Goal: Find contact information: Find contact information

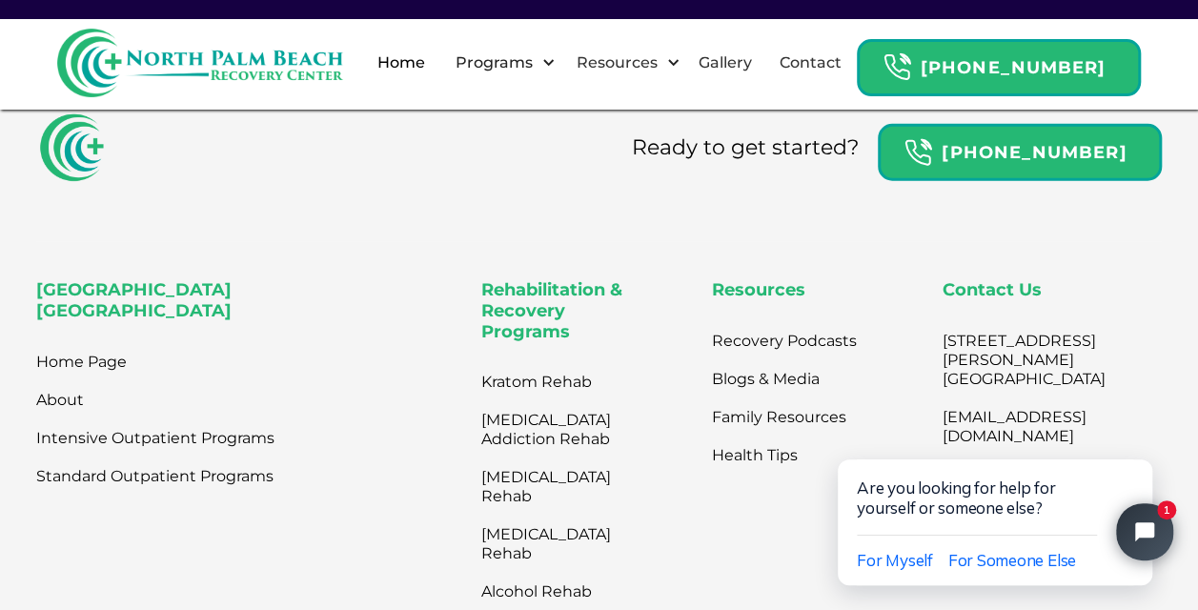
scroll to position [6116, 0]
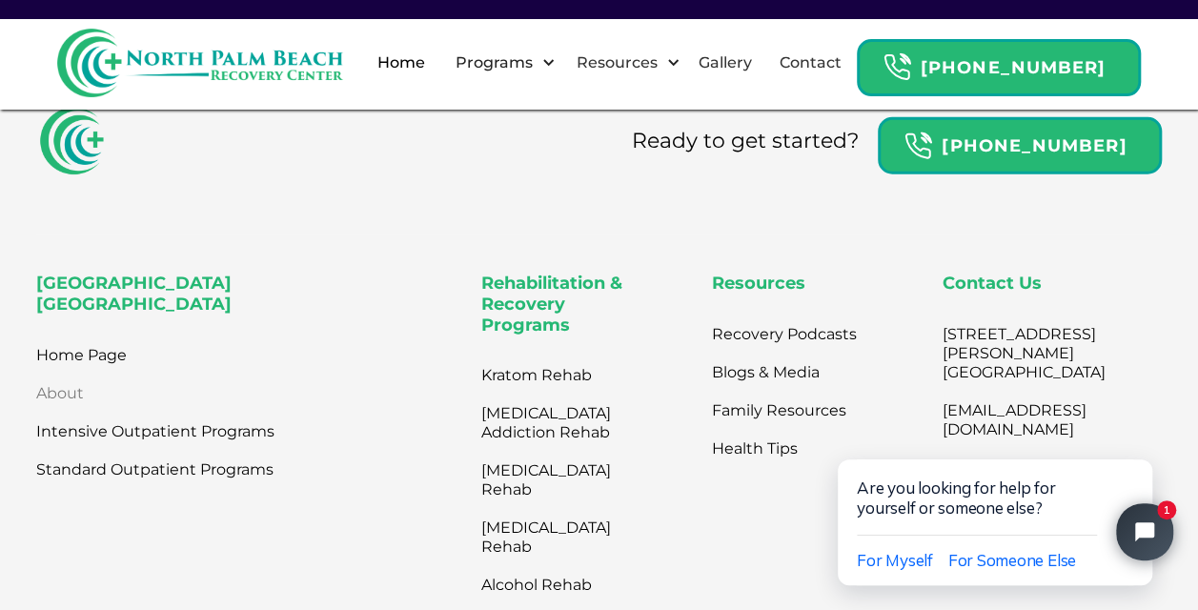
click at [56, 374] on link "About" at bounding box center [60, 393] width 48 height 38
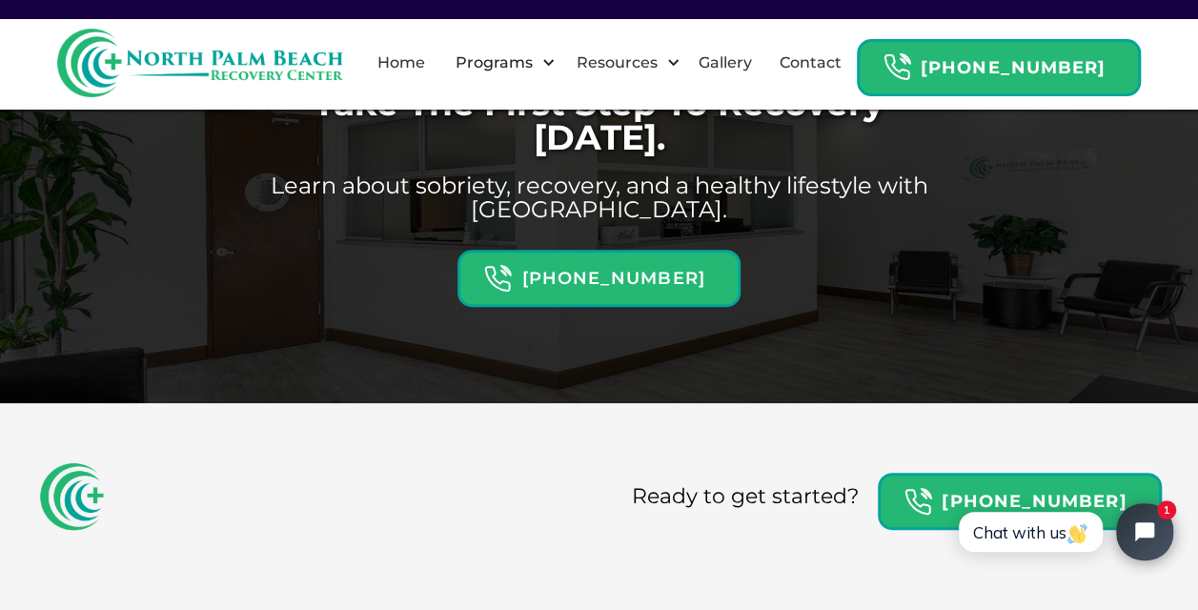
scroll to position [3947, 0]
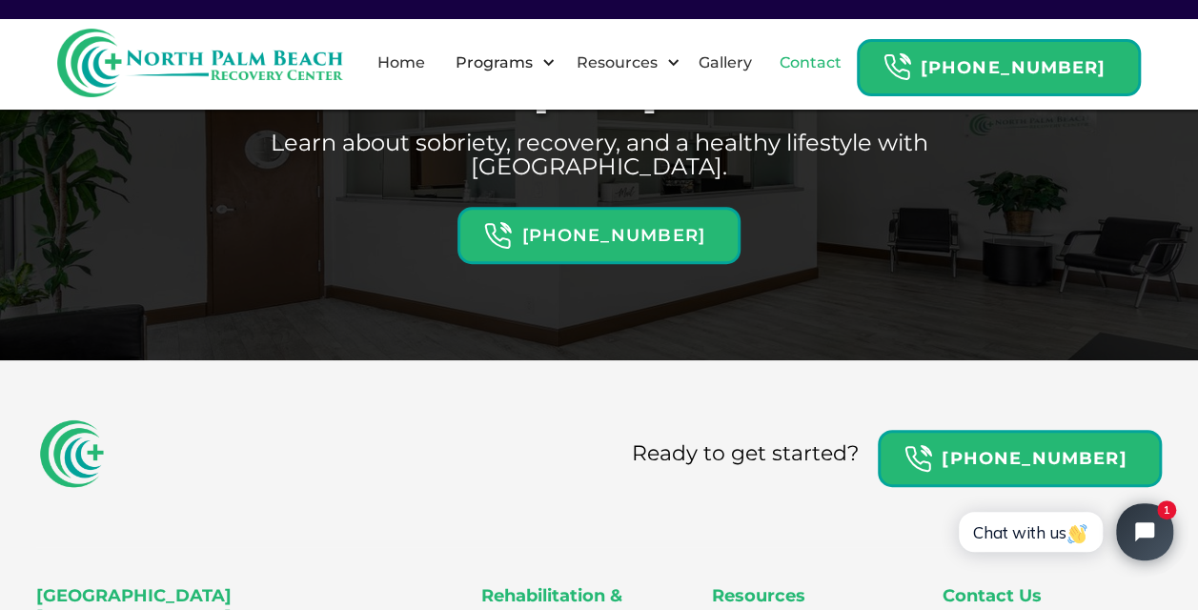
click at [834, 81] on link "Contact" at bounding box center [810, 62] width 85 height 61
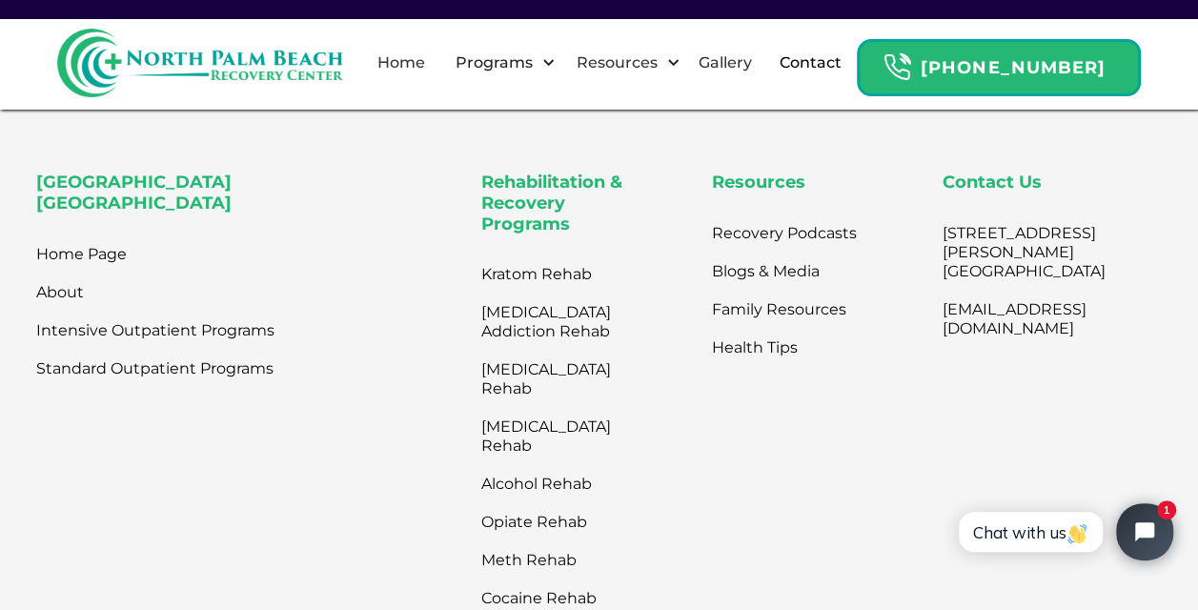
scroll to position [1169, 0]
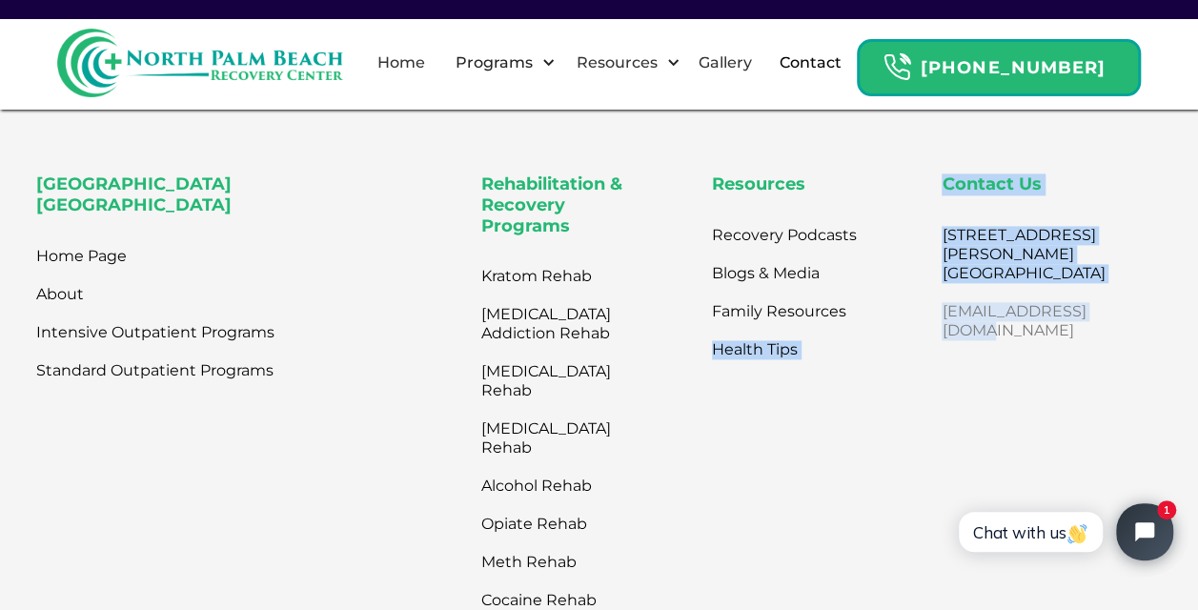
drag, startPoint x: 913, startPoint y: 328, endPoint x: 1103, endPoint y: 330, distance: 190.6
click at [1103, 330] on div "North Palm Beach Recovery Center Home Page About Intensive Outpatient Programs …" at bounding box center [599, 425] width 1126 height 502
drag, startPoint x: 1103, startPoint y: 330, endPoint x: 1134, endPoint y: 330, distance: 30.5
click at [1134, 330] on div "Contact Us 2801 N. Flager Dr. West Palm Beach, FL 33407 info@northpalmrc.com" at bounding box center [1051, 425] width 220 height 502
click at [1146, 326] on div "Contact Us 2801 N. Flager Dr. West Palm Beach, FL 33407 info@northpalmrc.com" at bounding box center [1051, 425] width 220 height 502
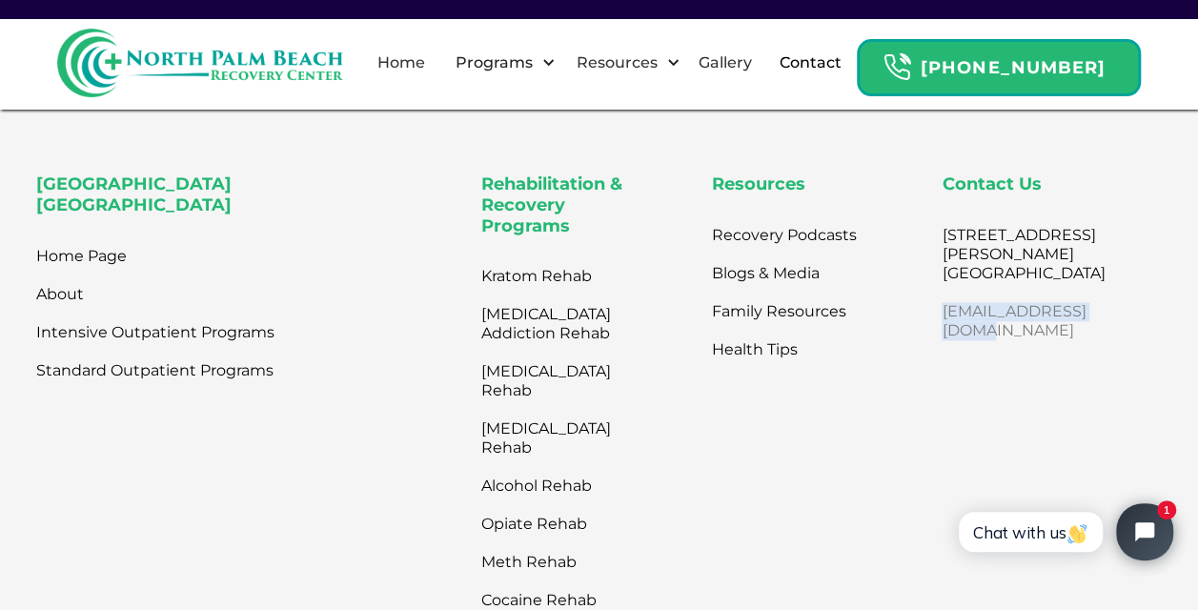
drag, startPoint x: 1110, startPoint y: 333, endPoint x: 926, endPoint y: 326, distance: 184.0
click at [941, 326] on div "Contact Us 2801 N. Flager Dr. West Palm Beach, FL 33407 info@northpalmrc.com" at bounding box center [1051, 425] width 220 height 502
copy link "[EMAIL_ADDRESS][DOMAIN_NAME]"
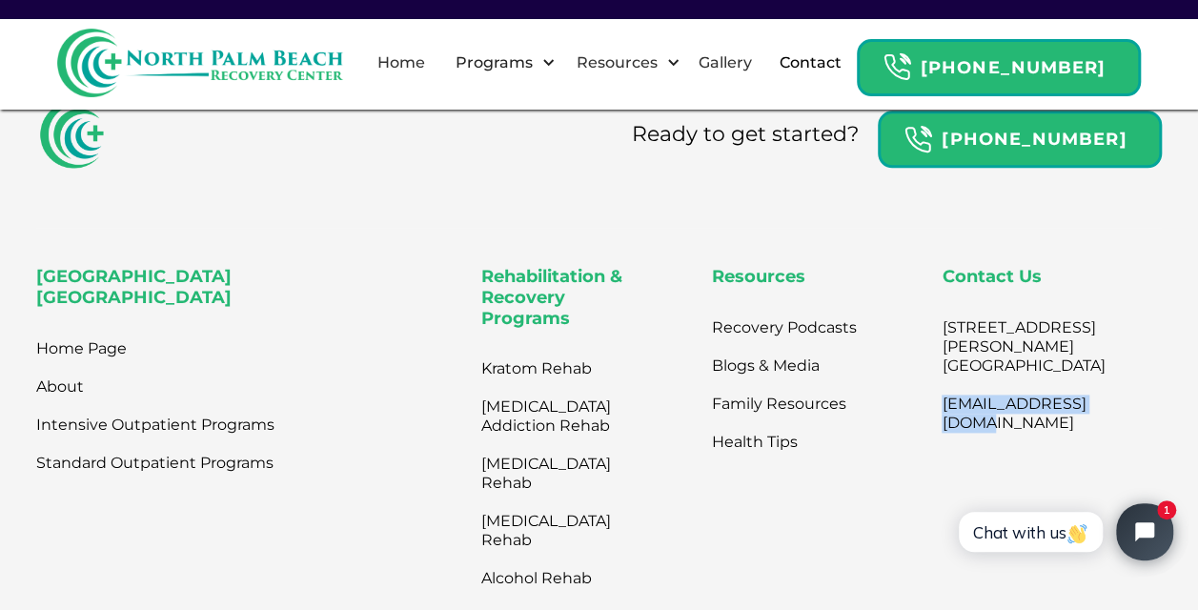
scroll to position [1068, 0]
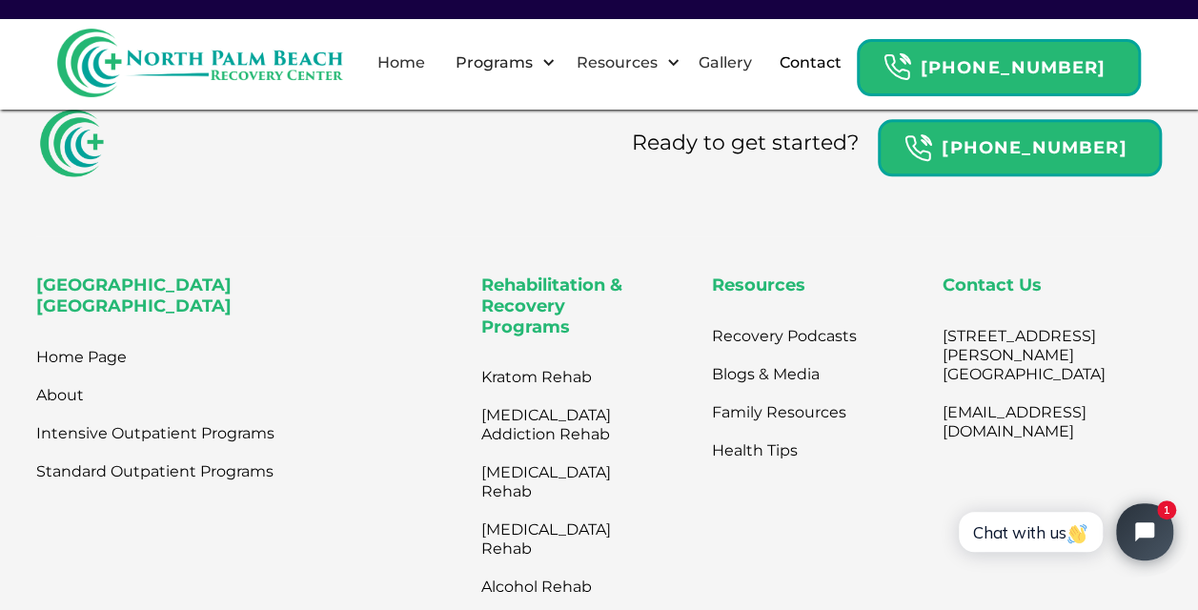
click at [840, 233] on div "Ready to get started? 866-865-1318" at bounding box center [599, 172] width 1126 height 131
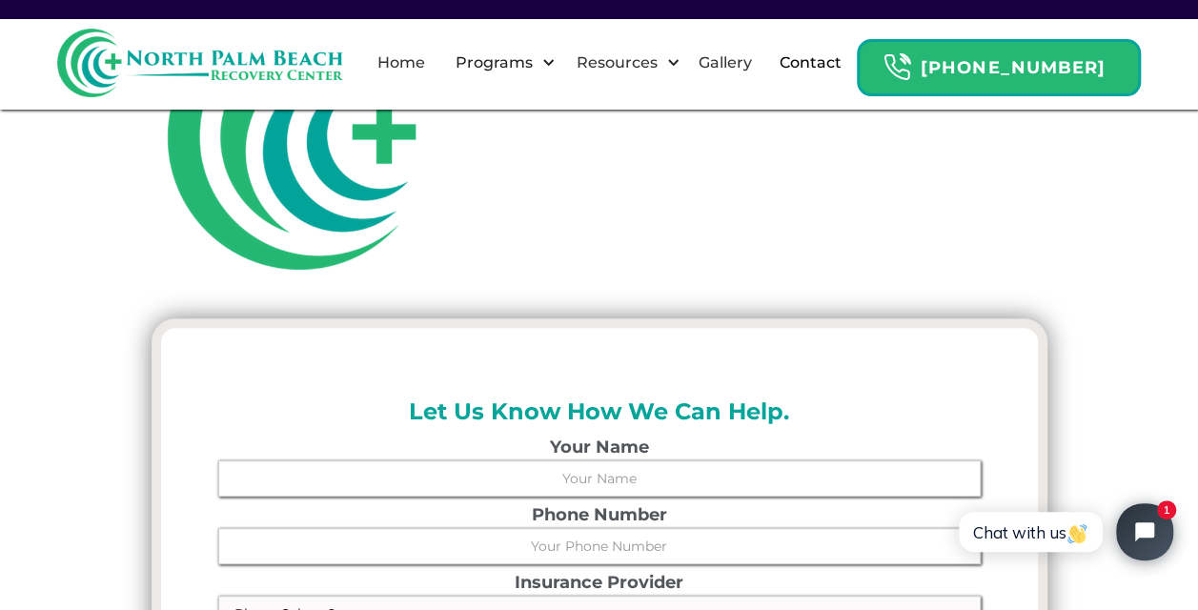
scroll to position [0, 0]
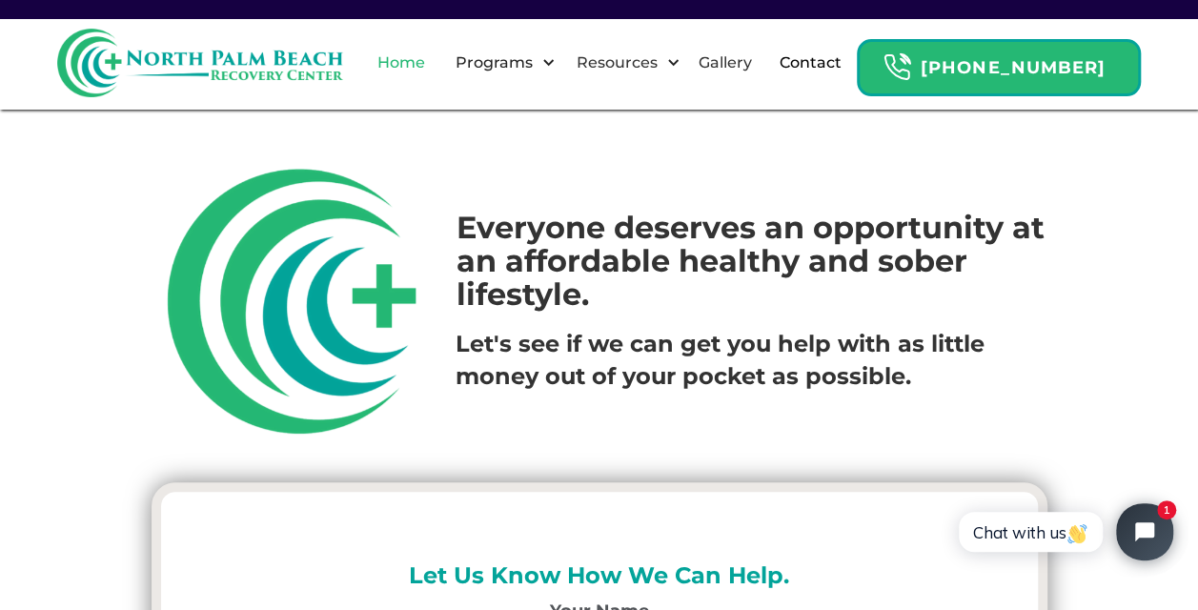
click at [416, 76] on link "Home" at bounding box center [401, 62] width 71 height 61
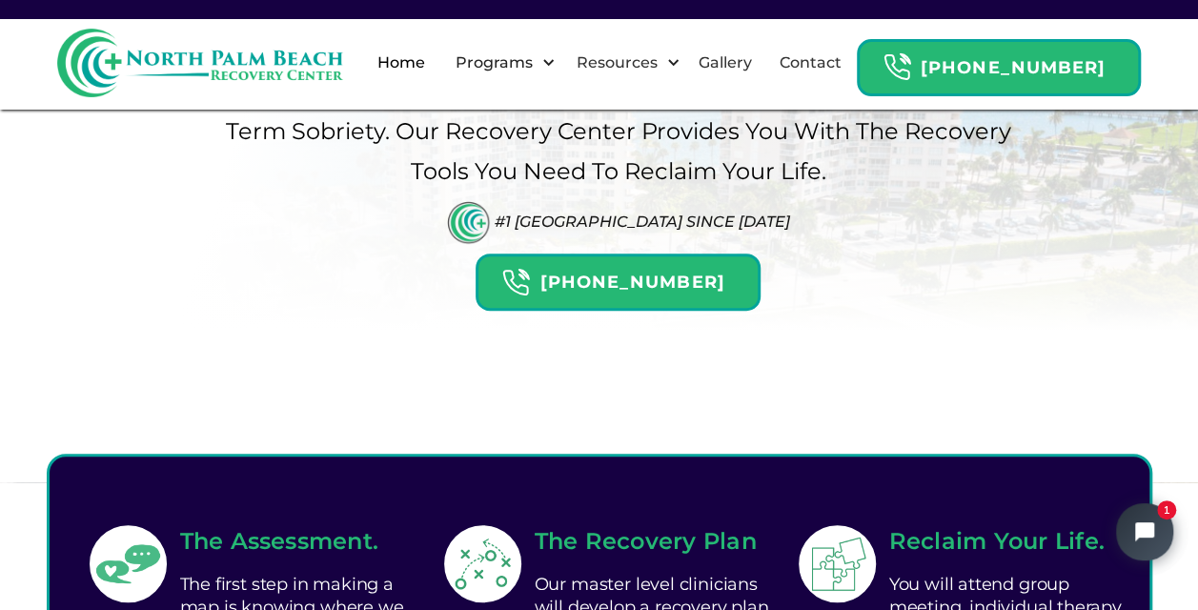
scroll to position [358, 0]
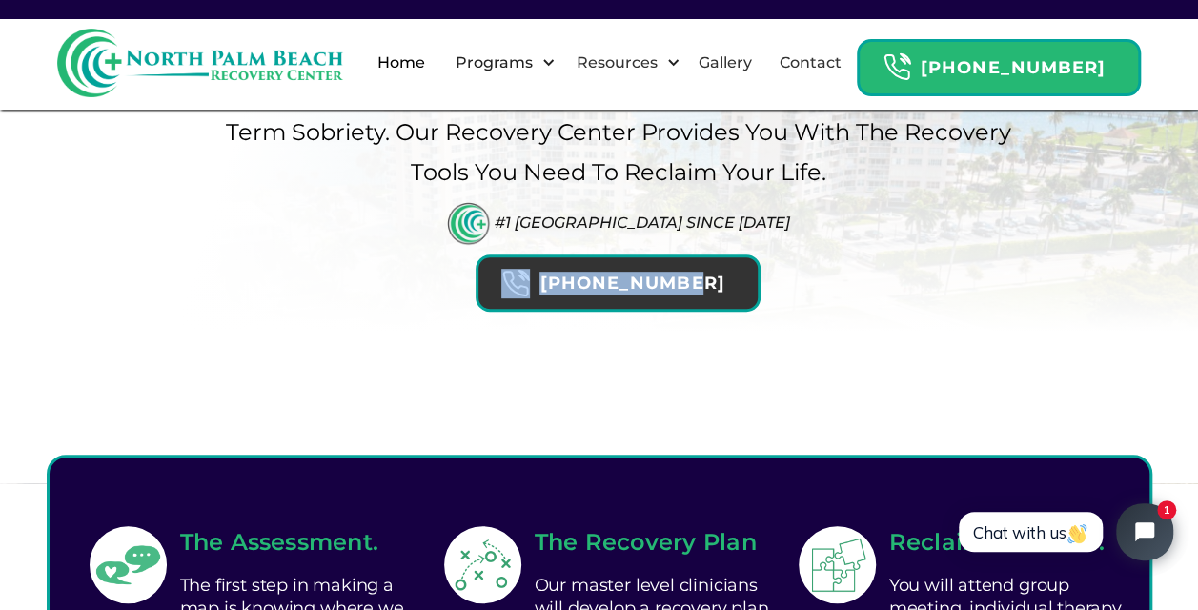
drag, startPoint x: 760, startPoint y: 243, endPoint x: 556, endPoint y: 236, distance: 205.0
click at [556, 236] on div "Palm Beach's #1 Recovery Center West palm beach's Choice For drug Rehab Geared …" at bounding box center [599, 71] width 829 height 479
copy div "[PHONE_NUMBER]"
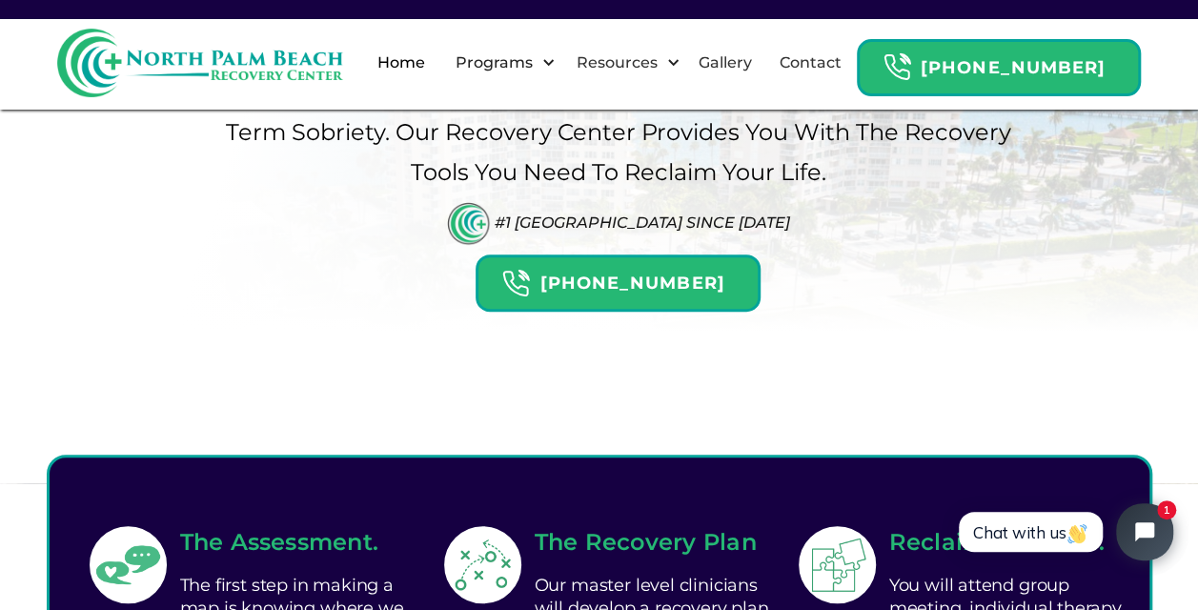
click at [398, 239] on div "Palm Beach's #1 Recovery Center West palm beach's Choice For drug Rehab Geared …" at bounding box center [599, 71] width 829 height 479
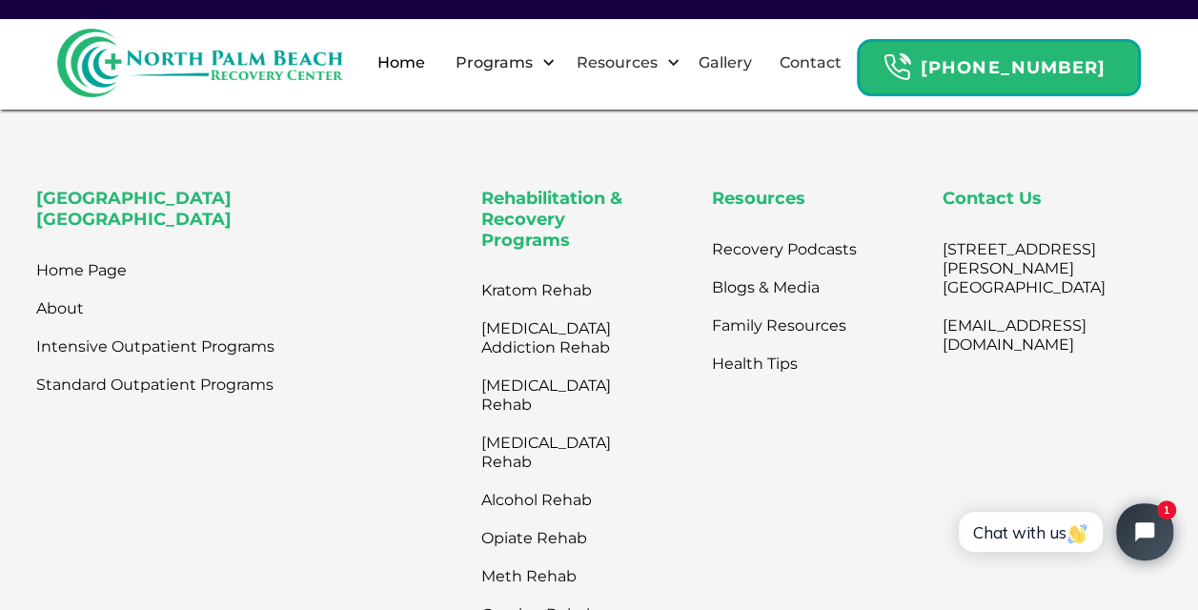
scroll to position [6160, 0]
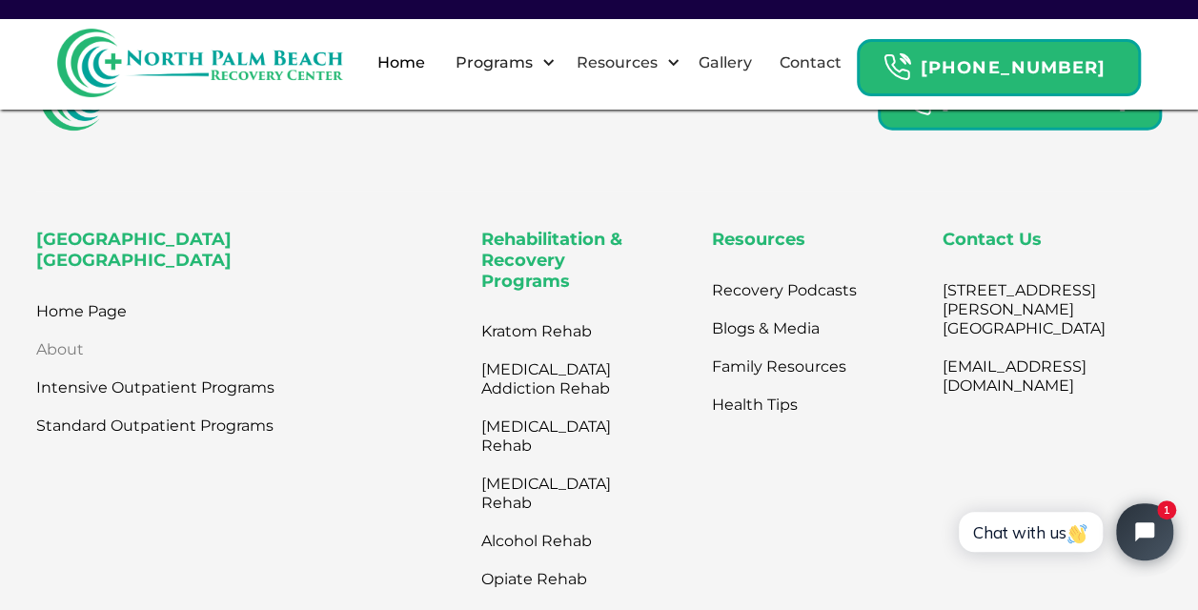
click at [62, 331] on link "About" at bounding box center [60, 350] width 48 height 38
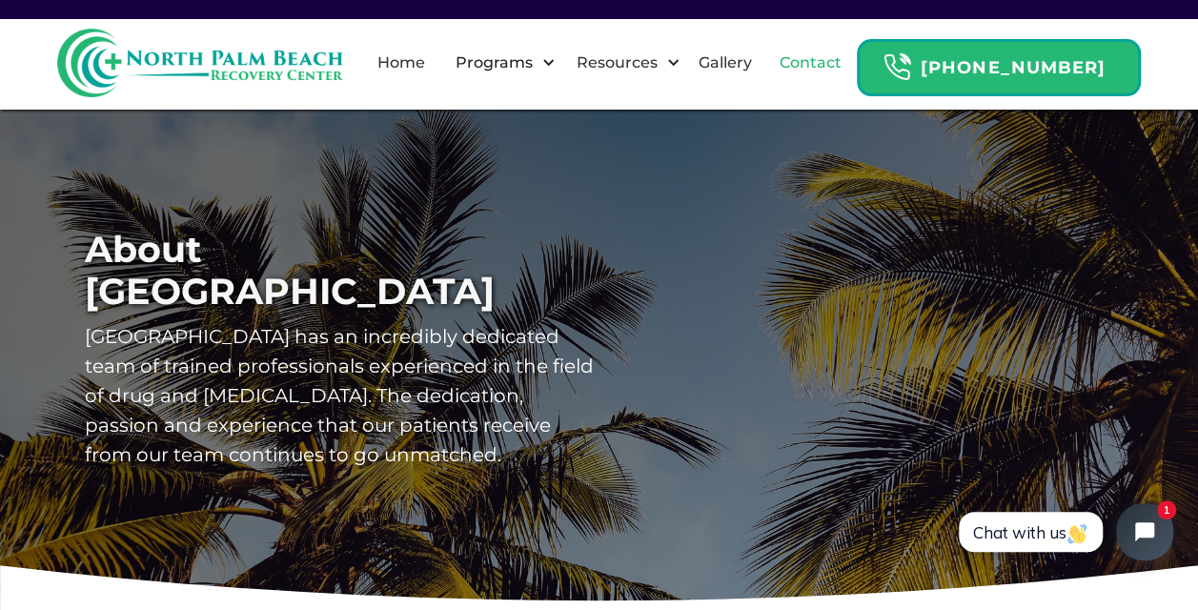
click at [838, 56] on link "Contact" at bounding box center [810, 62] width 85 height 61
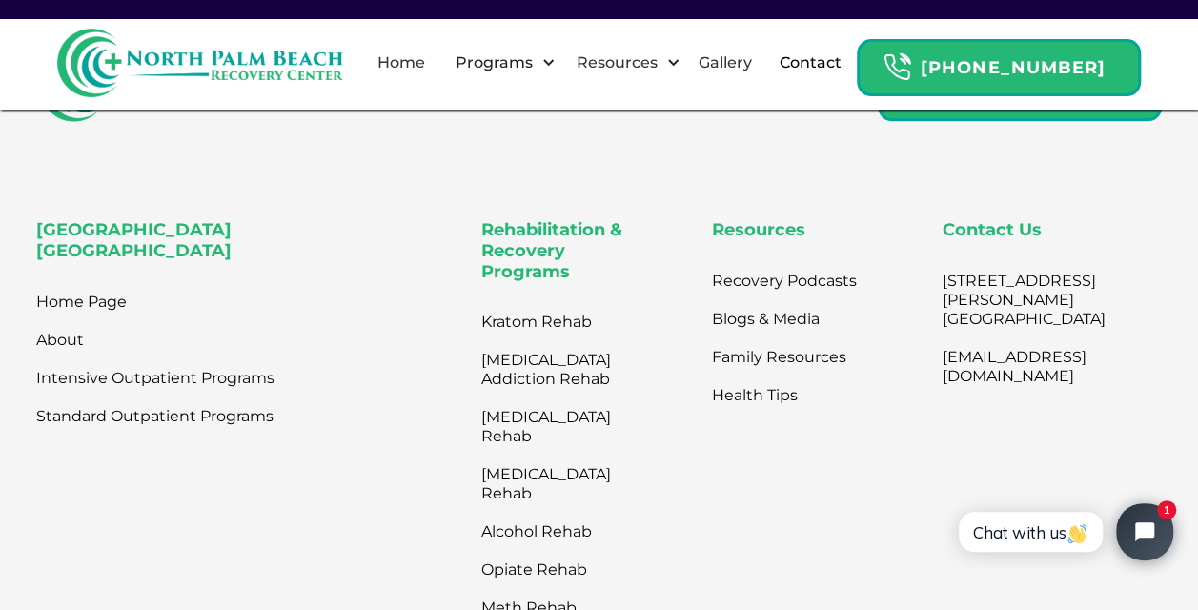
scroll to position [1124, 0]
click at [436, 60] on link "Home" at bounding box center [401, 62] width 71 height 61
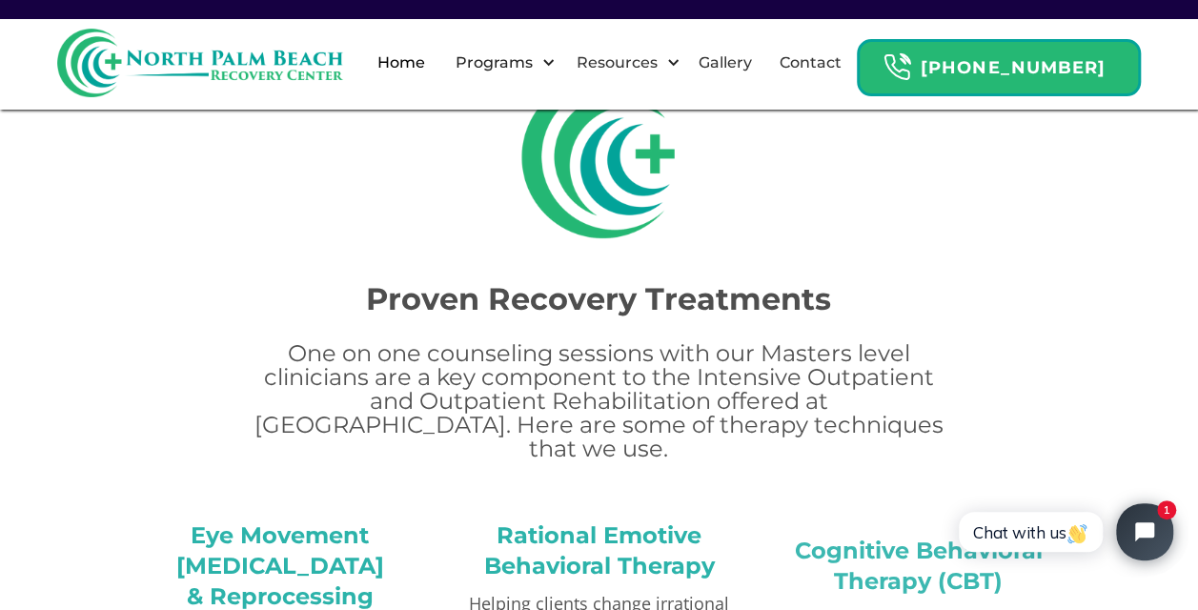
scroll to position [2884, 0]
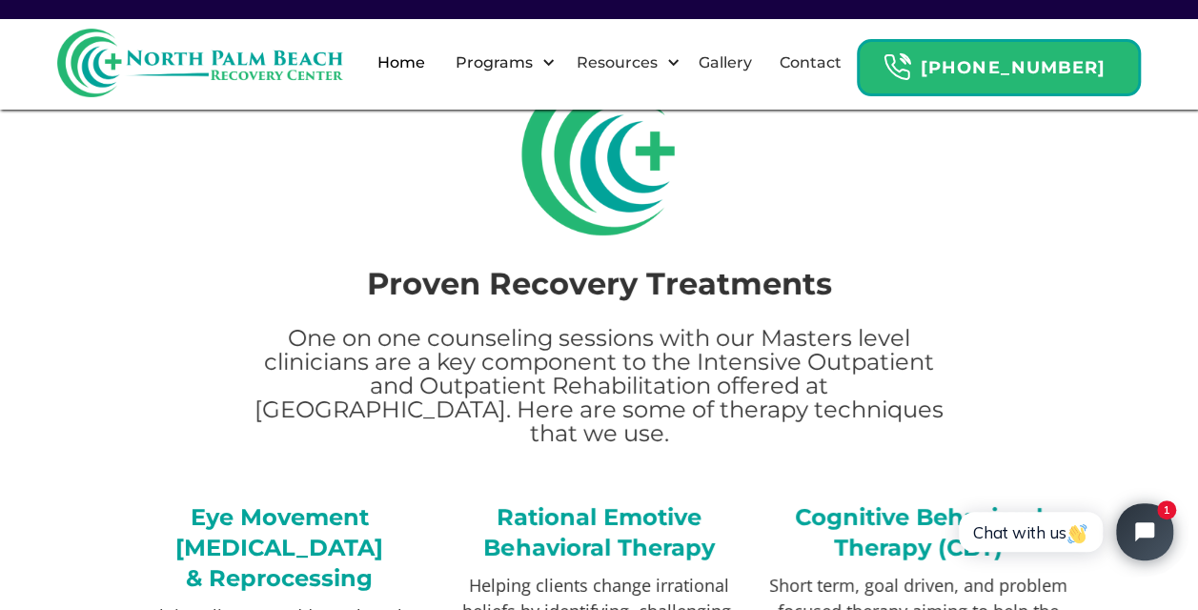
drag, startPoint x: 290, startPoint y: 278, endPoint x: 665, endPoint y: 384, distance: 390.0
click at [665, 384] on p "One on one counseling sessions with our Masters level clinicians are a key comp…" at bounding box center [598, 385] width 718 height 119
copy p "One on one counseling sessions with our Masters level clinicians are a key comp…"
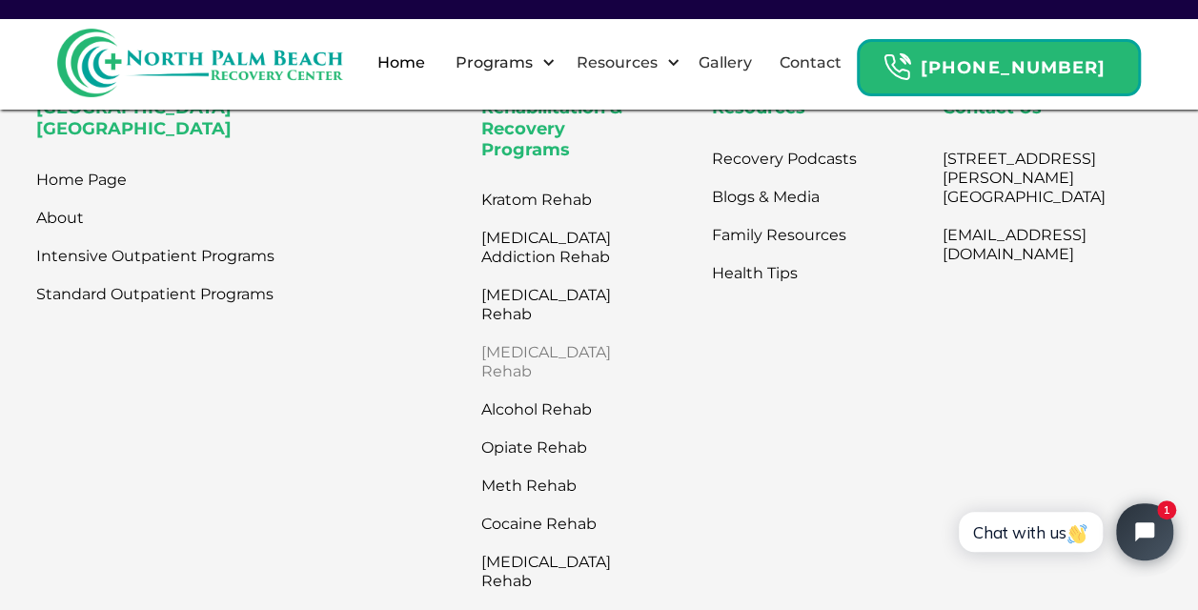
scroll to position [6551, 0]
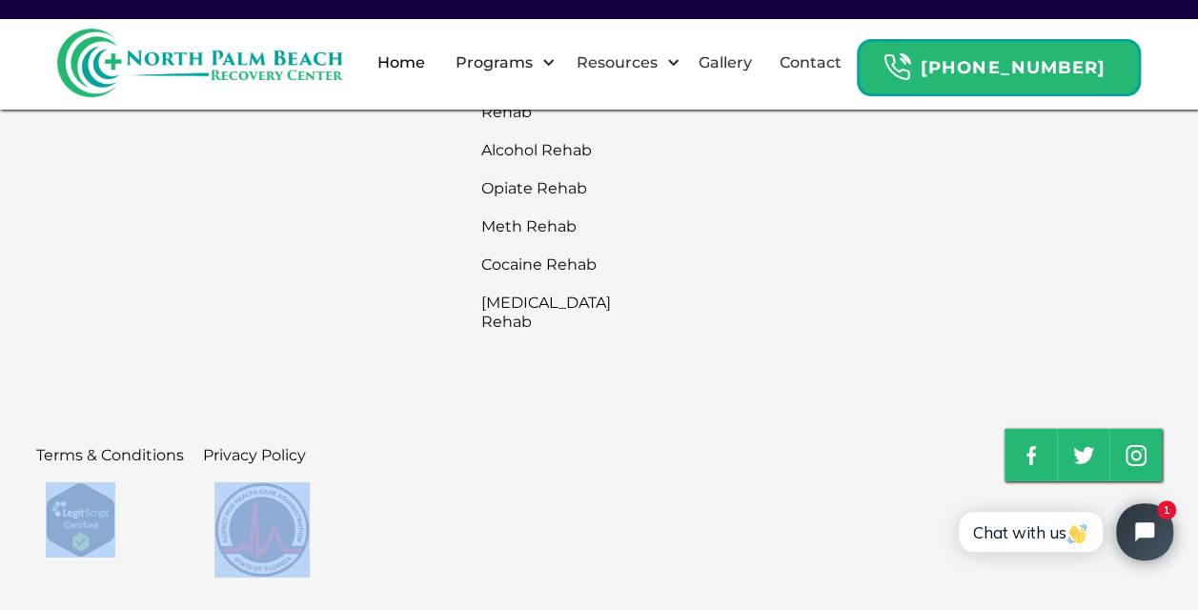
drag, startPoint x: 425, startPoint y: 511, endPoint x: 87, endPoint y: 473, distance: 340.4
click at [87, 473] on div "Ready to get started? 866-865-1318 North Palm Beach Recovery Center Home Page A…" at bounding box center [599, 147] width 1126 height 955
